Goal: Information Seeking & Learning: Learn about a topic

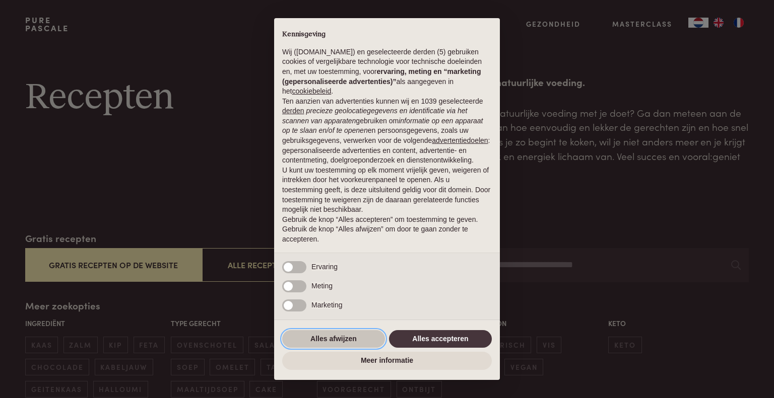
click at [338, 339] on button "Alles afwijzen" at bounding box center [333, 339] width 103 height 18
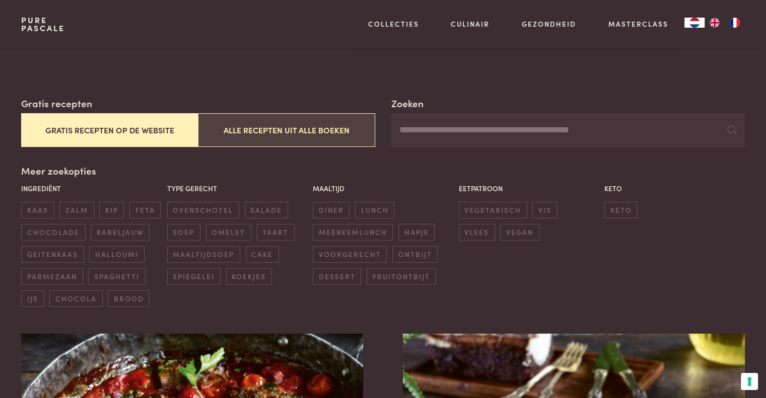
scroll to position [151, 0]
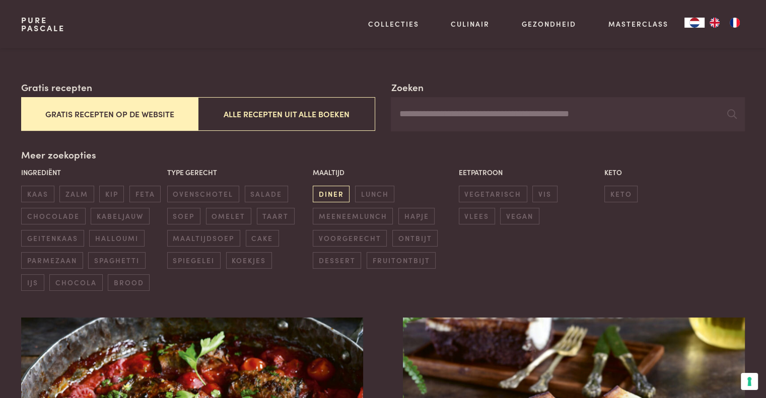
click at [331, 195] on span "diner" at bounding box center [331, 194] width 37 height 17
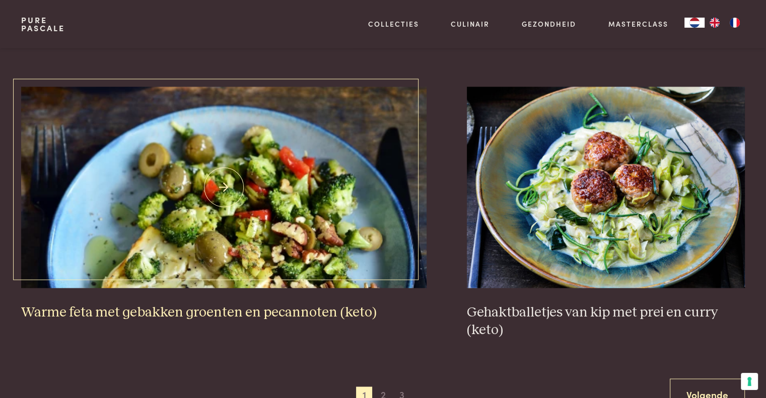
scroll to position [1843, 0]
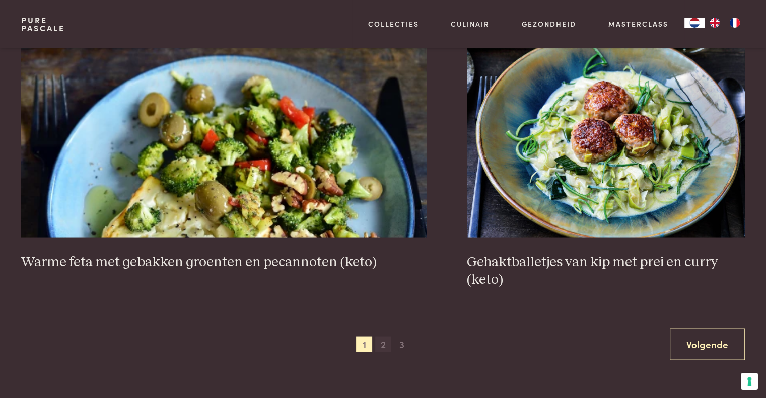
click at [385, 348] on span "2" at bounding box center [383, 345] width 16 height 16
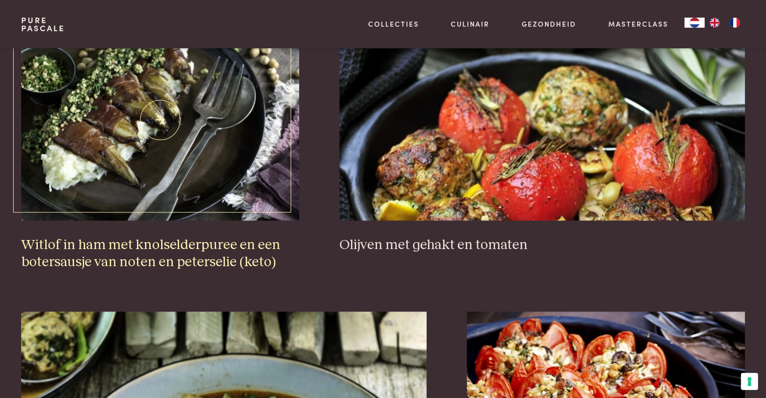
scroll to position [1591, 0]
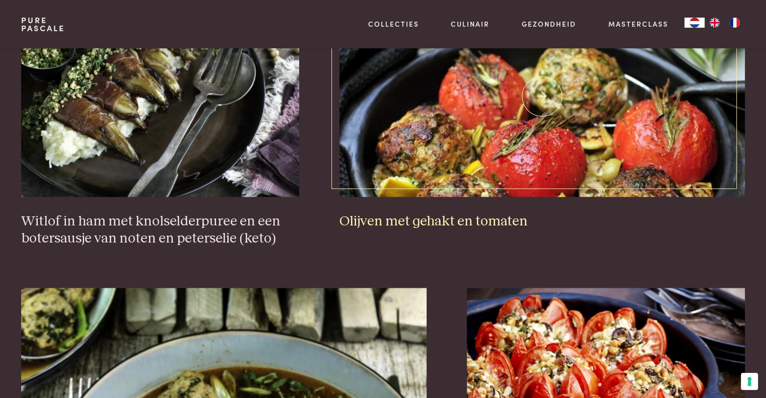
click at [440, 130] on img at bounding box center [543, 96] width 406 height 202
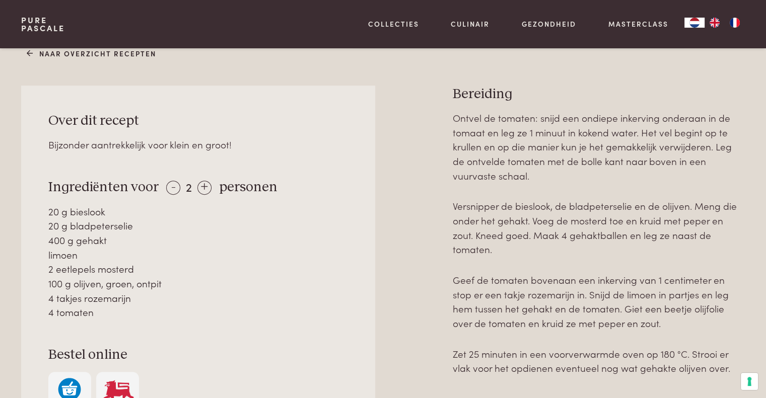
scroll to position [403, 0]
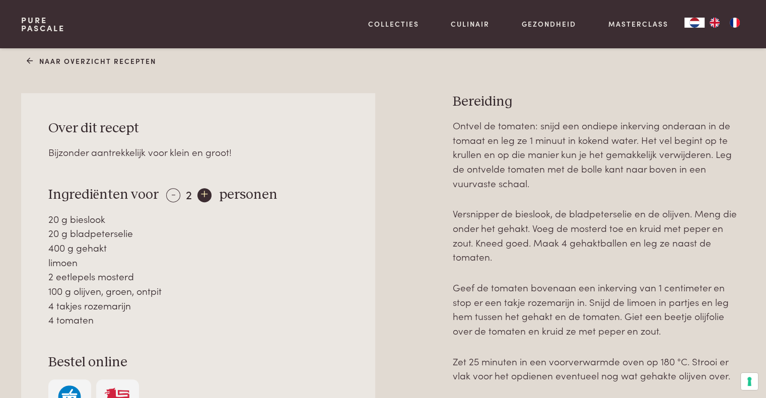
click at [203, 194] on div "+" at bounding box center [204, 195] width 14 height 14
click at [203, 194] on div "+" at bounding box center [205, 195] width 14 height 14
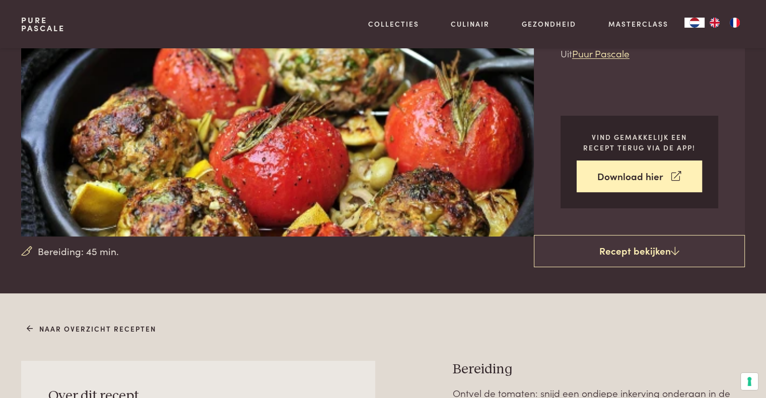
scroll to position [151, 0]
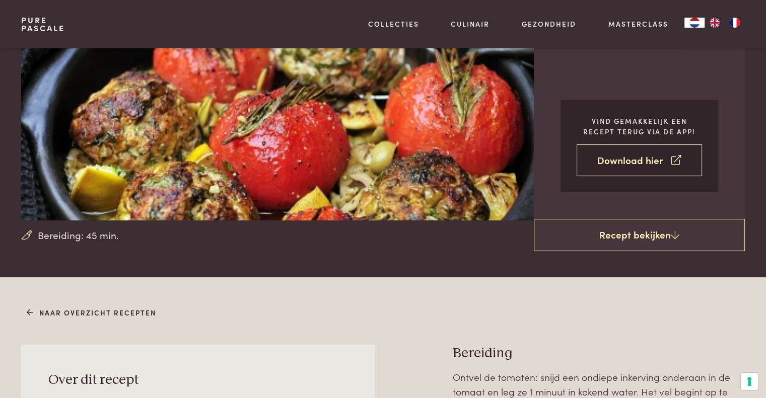
click at [609, 171] on link "Download hier" at bounding box center [639, 161] width 125 height 32
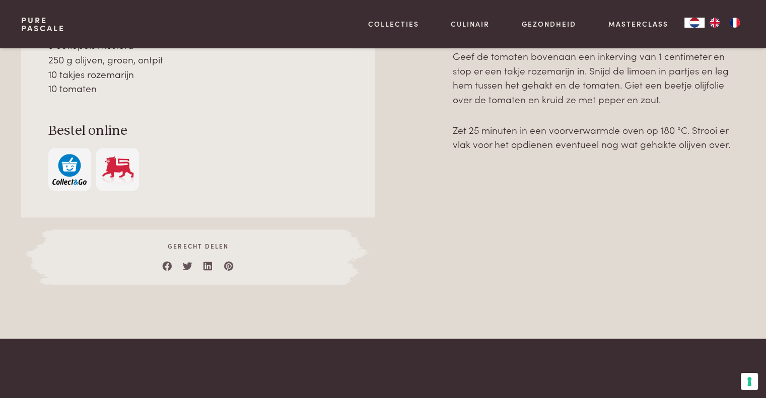
scroll to position [654, 0]
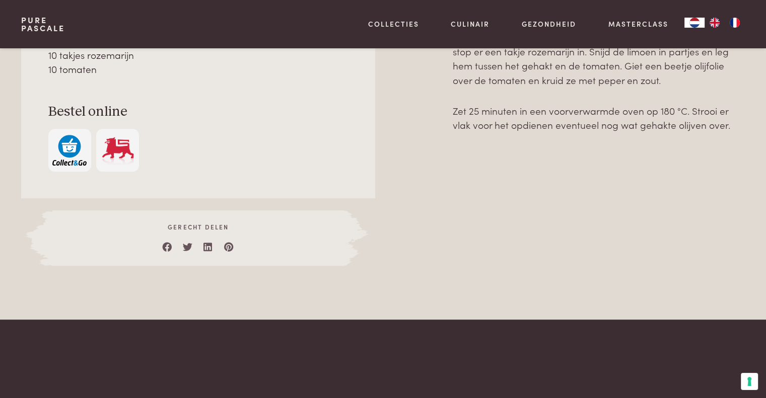
drag, startPoint x: 49, startPoint y: 245, endPoint x: 729, endPoint y: 105, distance: 694.9
click at [729, 105] on div "Over dit recept Bijzonder aantrekkelijk voor klein en groot! Ingrediënten voor …" at bounding box center [382, 54] width 723 height 424
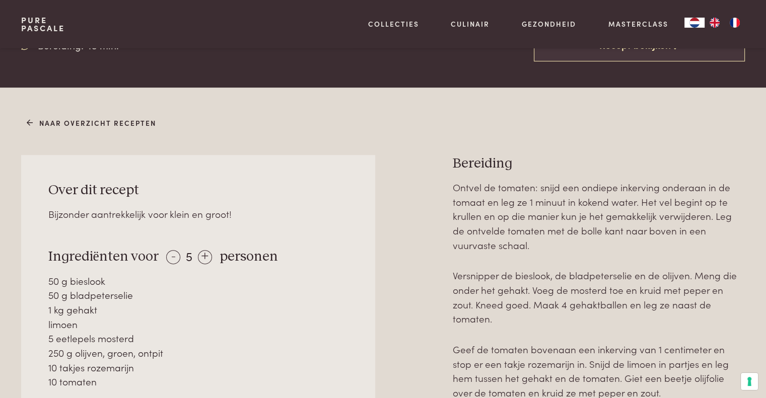
scroll to position [301, 0]
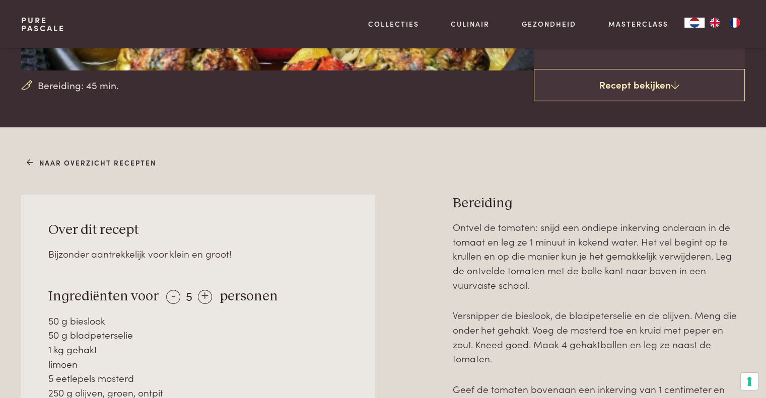
copy div "Ingrediënten voor - 5 + personen 50 g bieslook 50 g bladpeterselie 1 kg gehakt …"
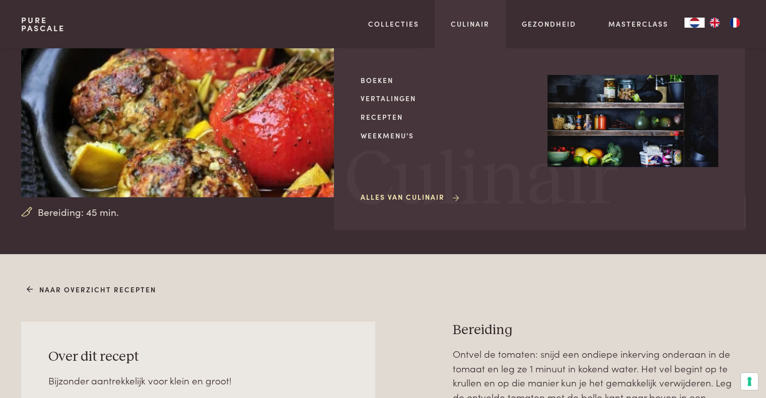
scroll to position [100, 0]
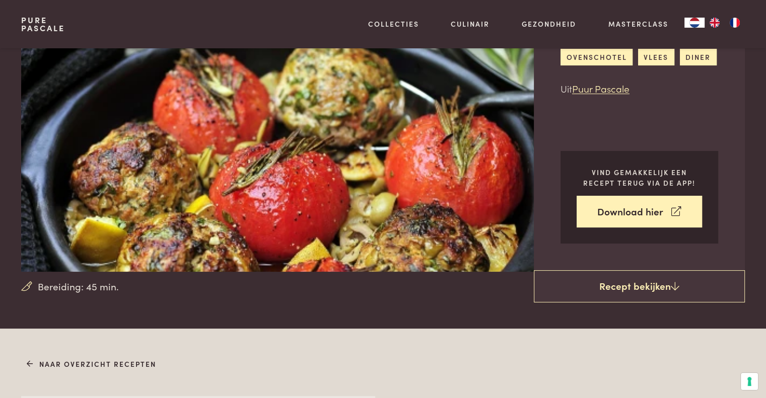
click at [292, 155] on img at bounding box center [290, 110] width 539 height 323
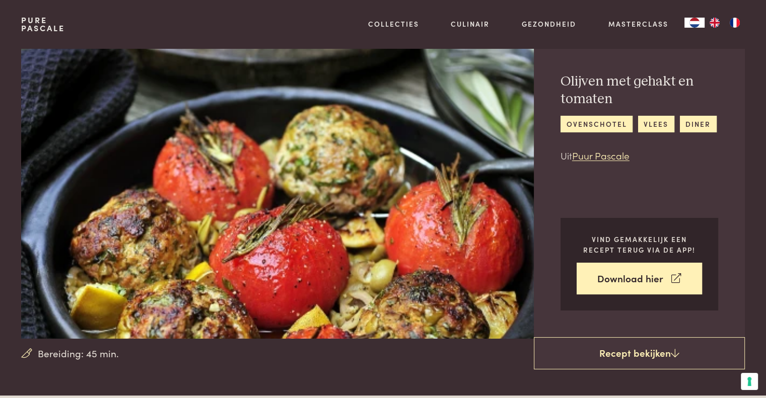
scroll to position [50, 0]
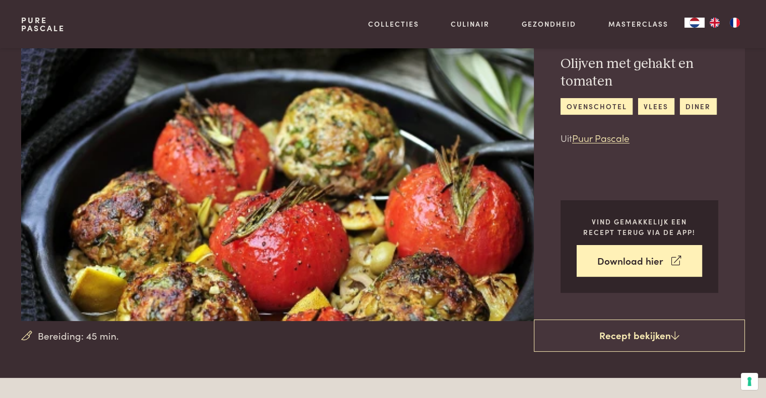
click at [195, 18] on div "Pure Pascale Collecties Kitchenware Tableware Bathroom Interior Inspiratie Alle…" at bounding box center [382, 24] width 723 height 48
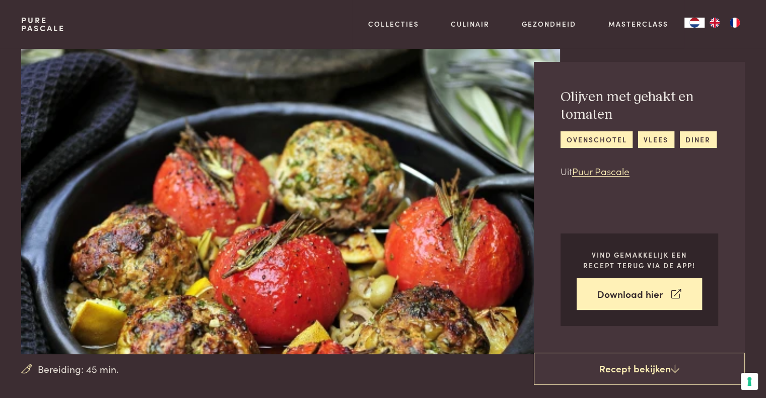
scroll to position [0, 0]
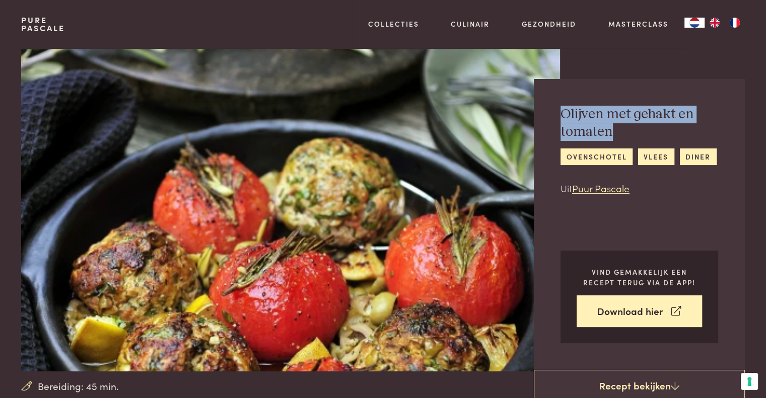
drag, startPoint x: 562, startPoint y: 112, endPoint x: 609, endPoint y: 128, distance: 49.1
click at [609, 128] on h2 "Olijven met gehakt en tomaten" at bounding box center [640, 123] width 158 height 35
copy h2 "Olijven met gehakt en tomaten"
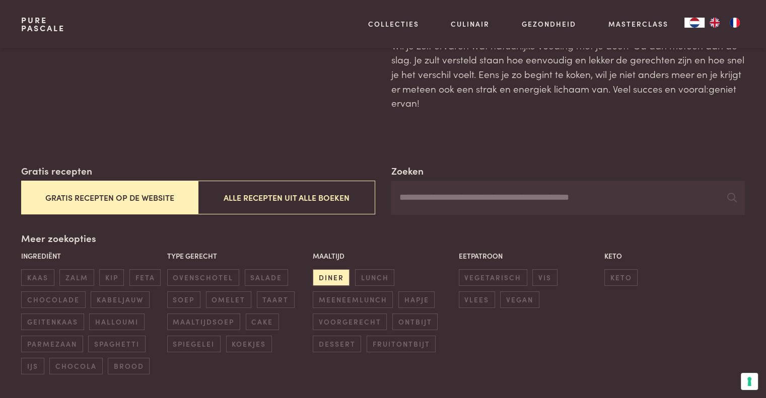
scroll to position [50, 0]
